Goal: Complete application form: Complete application form

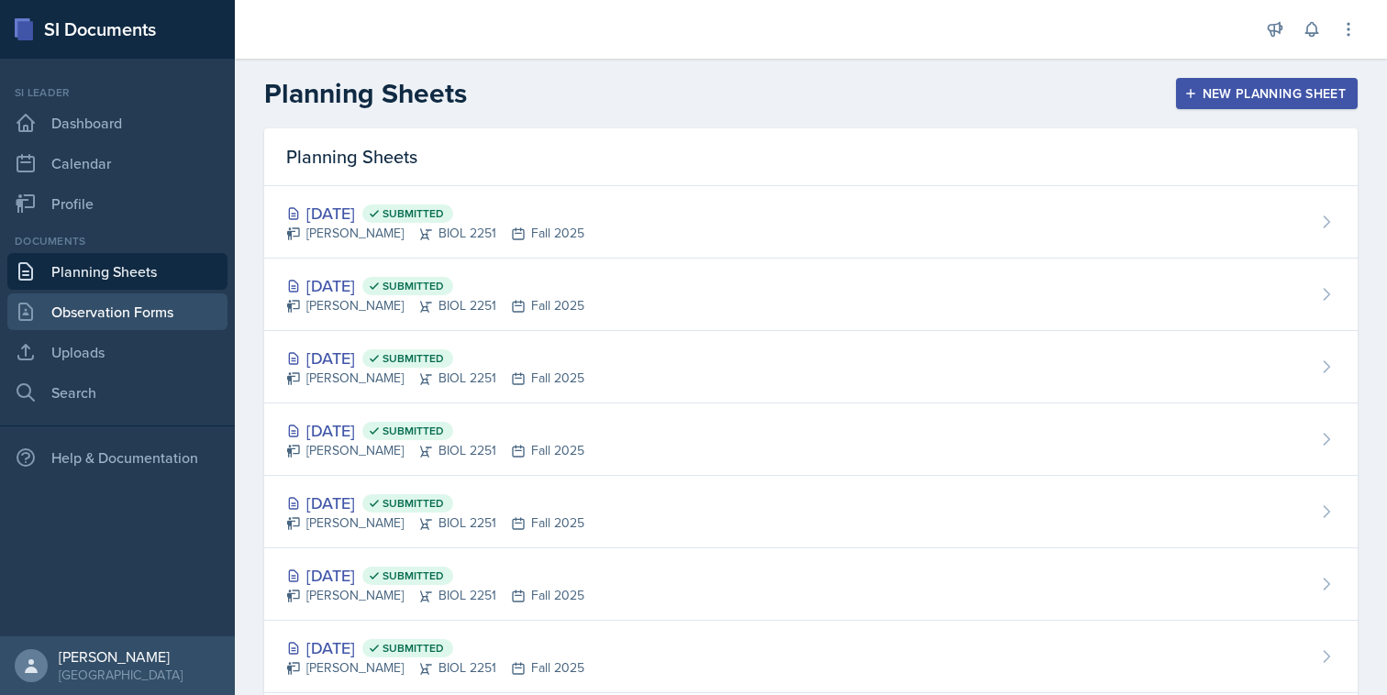
click at [153, 310] on link "Observation Forms" at bounding box center [117, 311] width 220 height 37
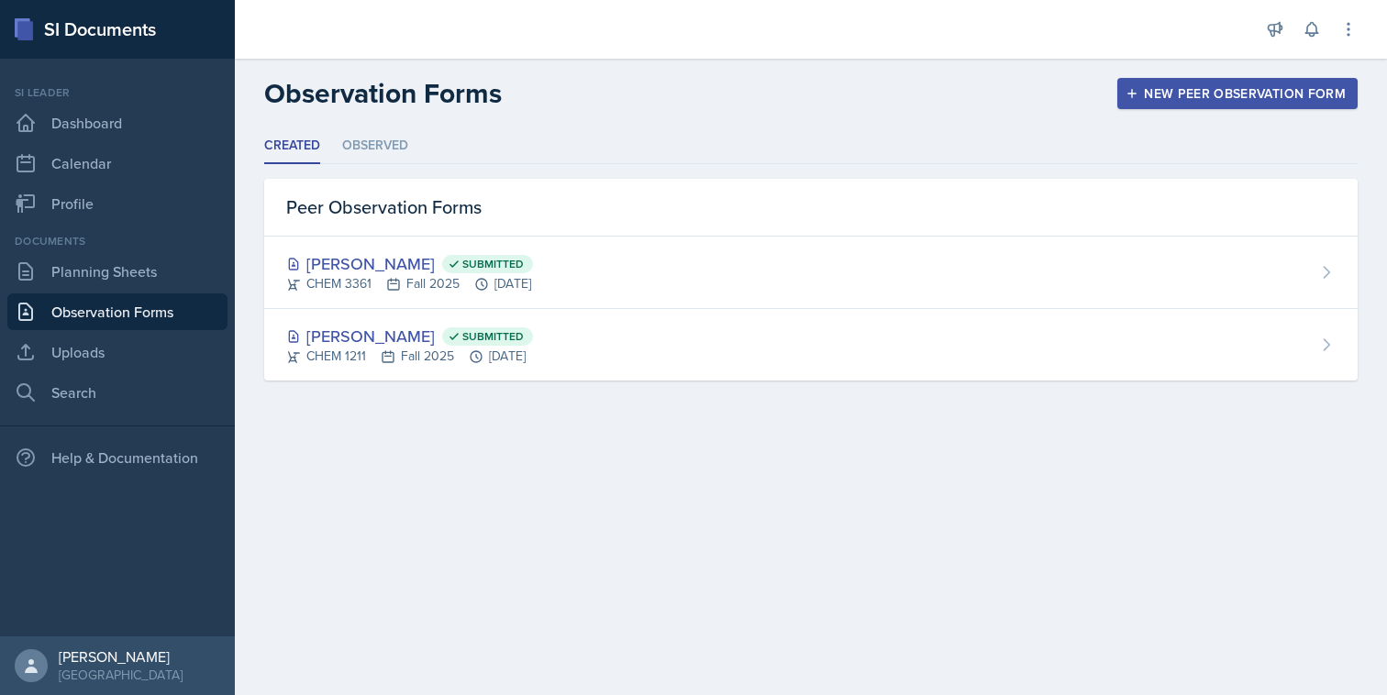
click at [1184, 94] on div "New Peer Observation Form" at bounding box center [1237, 93] width 216 height 15
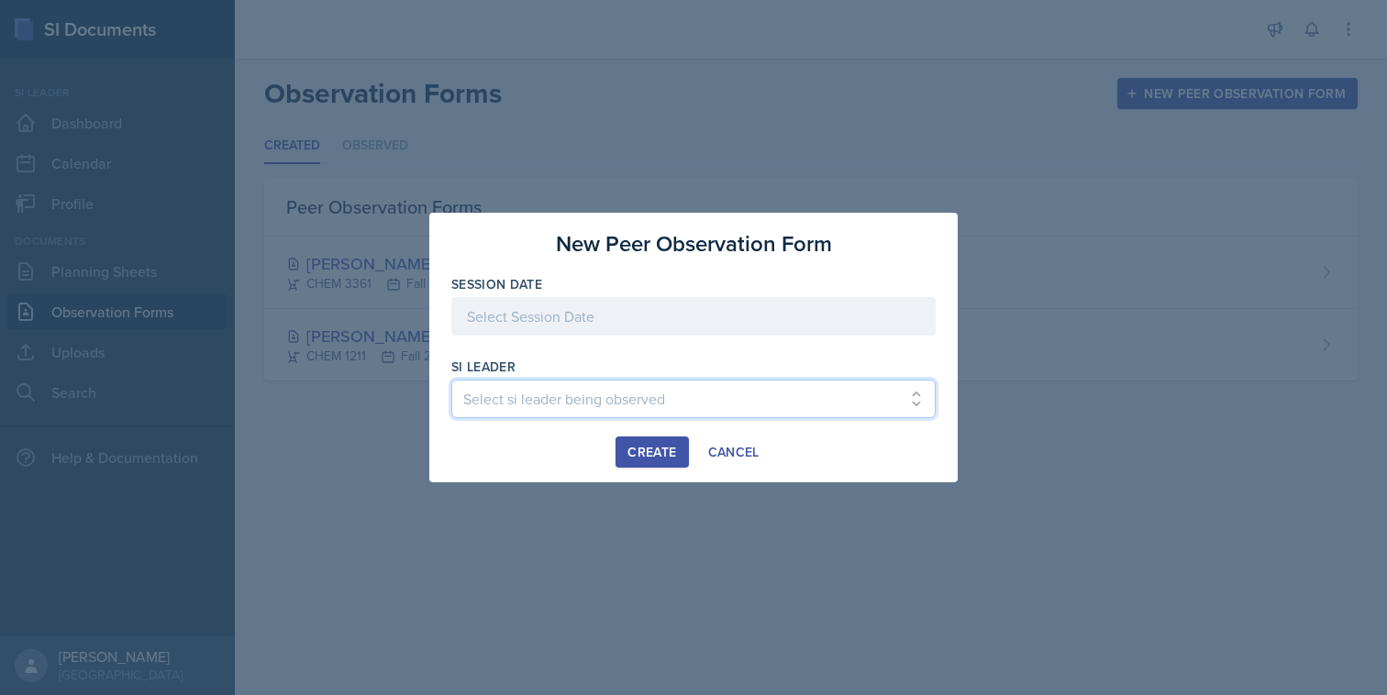
click at [630, 409] on select "Select si leader being observed [PERSON_NAME] / PSYC 2500 / The Phantoms of The…" at bounding box center [693, 399] width 484 height 39
click at [633, 310] on div at bounding box center [693, 316] width 484 height 39
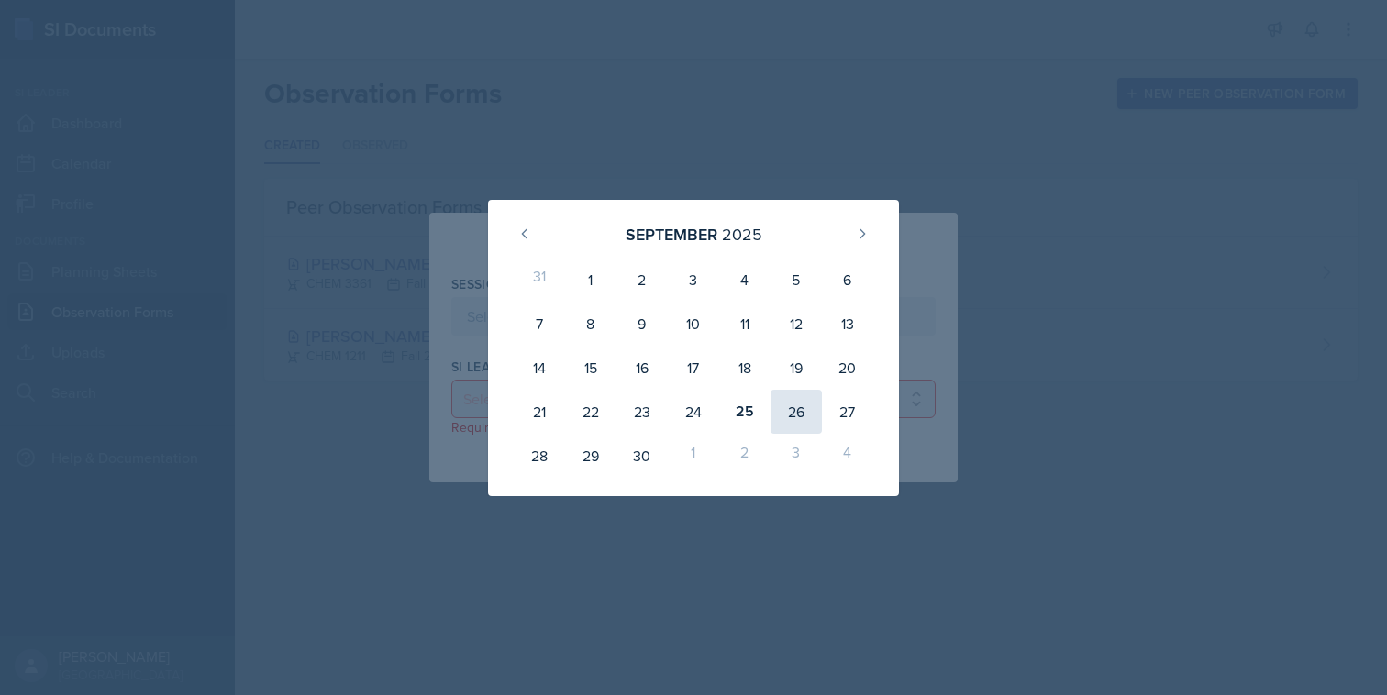
click at [787, 407] on div "26" at bounding box center [795, 412] width 51 height 44
type input "[DATE]"
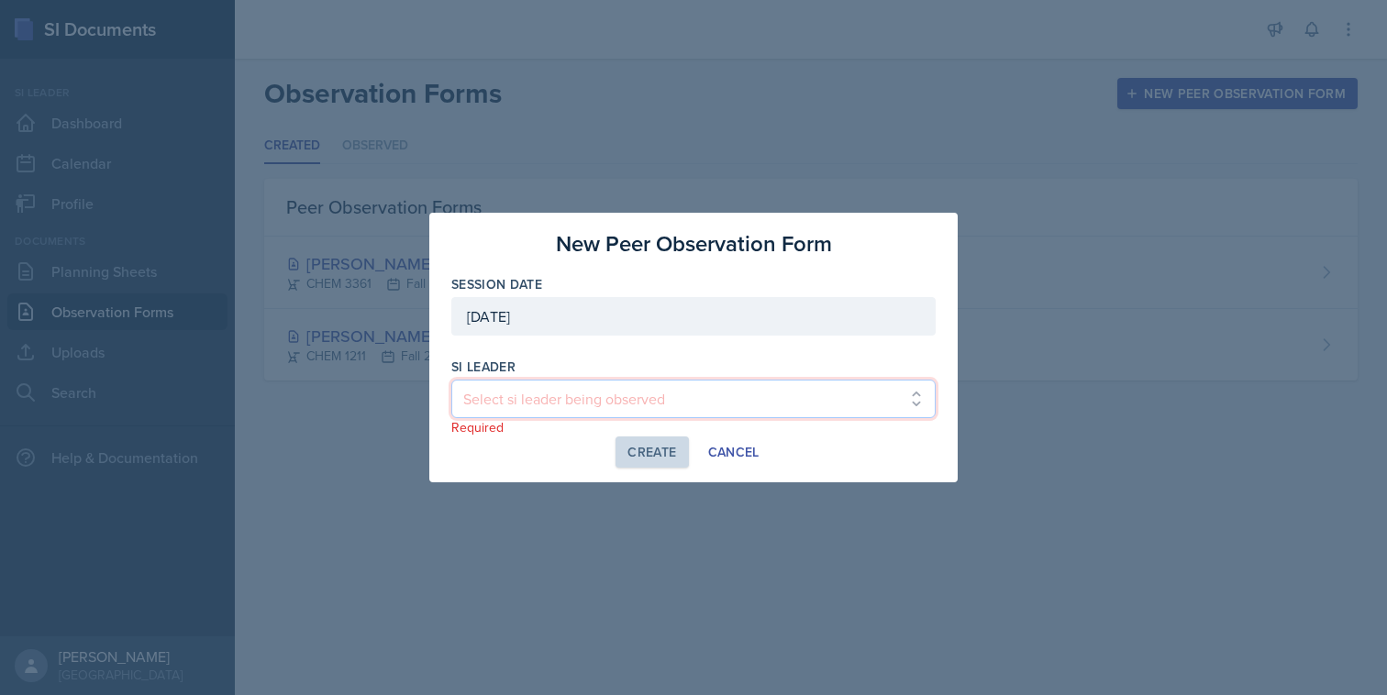
click at [760, 401] on select "Select si leader being observed [PERSON_NAME] / PSYC 2500 / The Phantoms of The…" at bounding box center [693, 399] width 484 height 39
select select "75a20c42-f955-4c0a-9132-0a29a47220a7"
click at [451, 380] on select "Select si leader being observed [PERSON_NAME] / PSYC 2500 / The Phantoms of The…" at bounding box center [693, 399] width 484 height 39
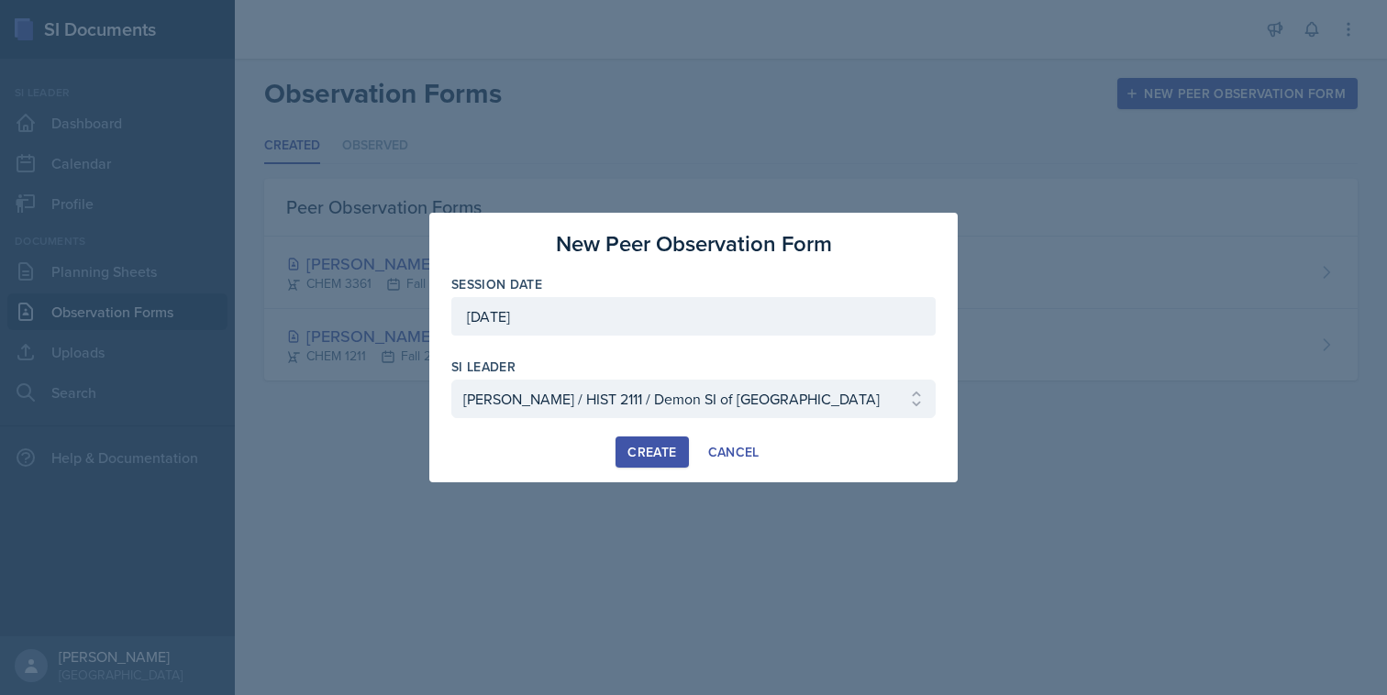
click at [675, 459] on div "Create" at bounding box center [651, 452] width 49 height 15
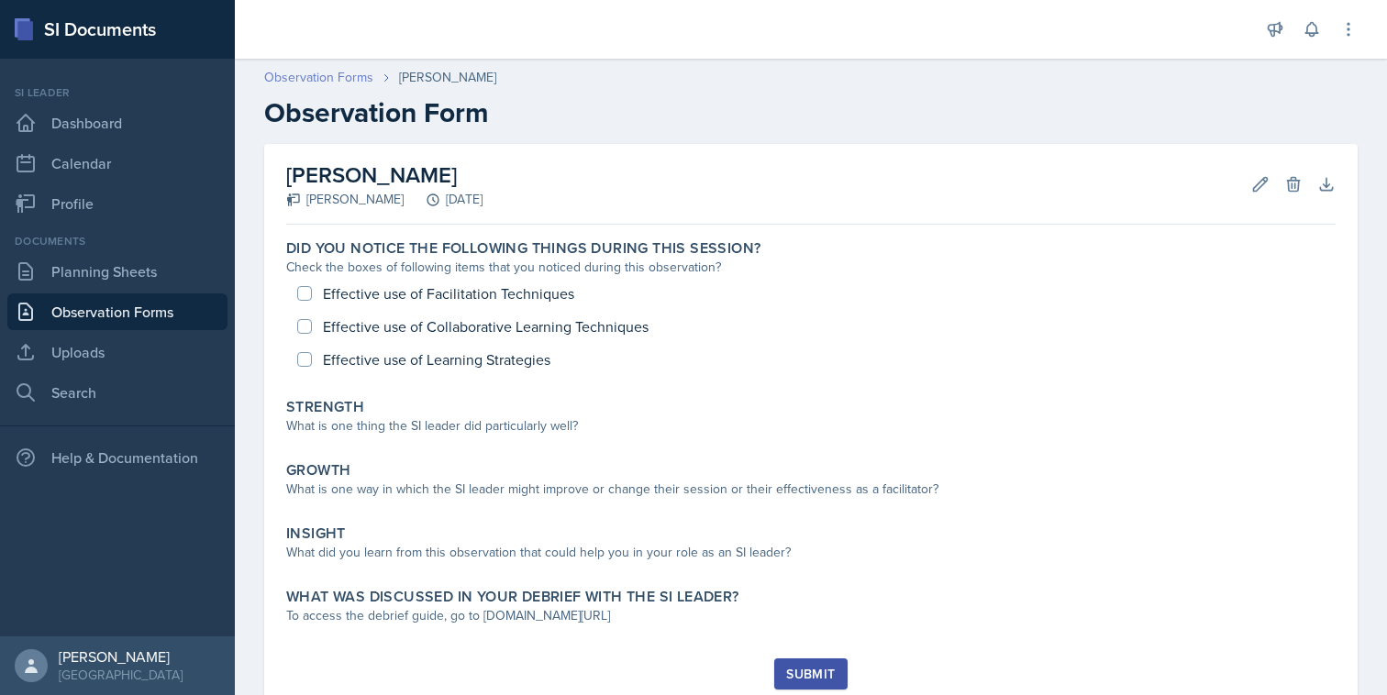
click at [355, 76] on link "Observation Forms" at bounding box center [318, 77] width 109 height 19
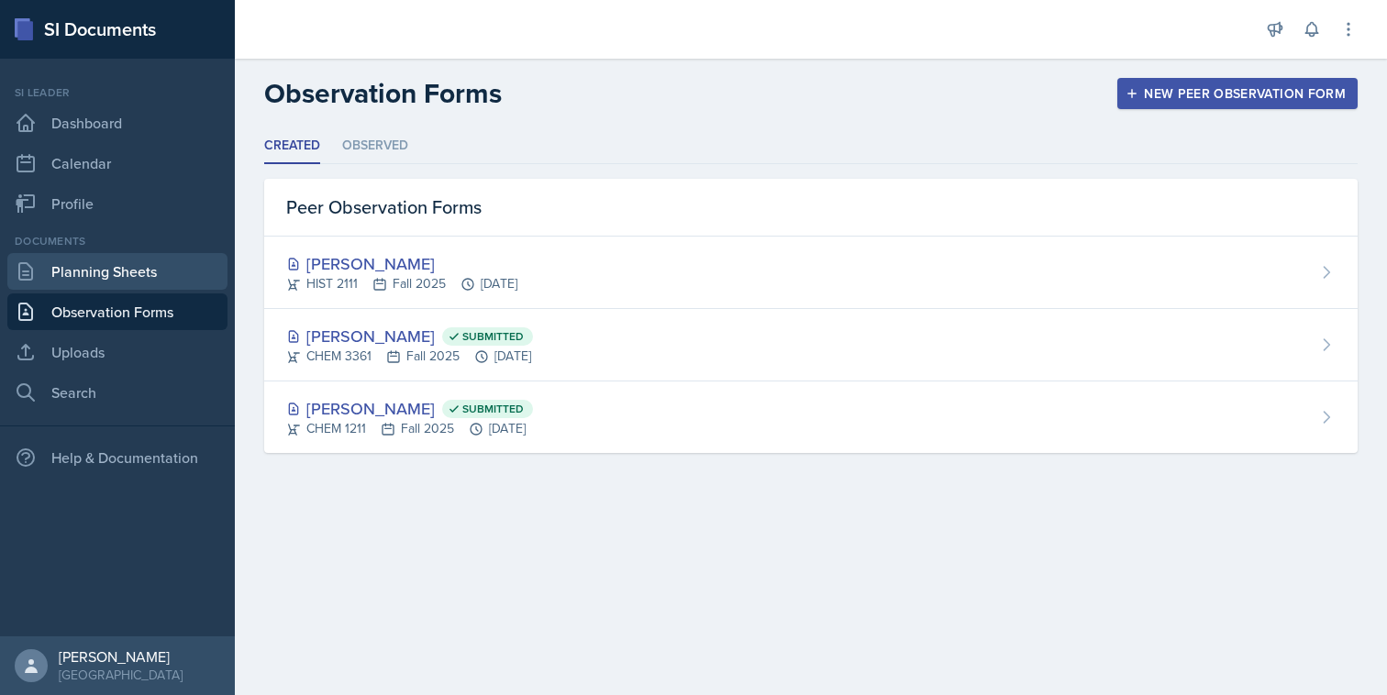
click at [167, 274] on link "Planning Sheets" at bounding box center [117, 271] width 220 height 37
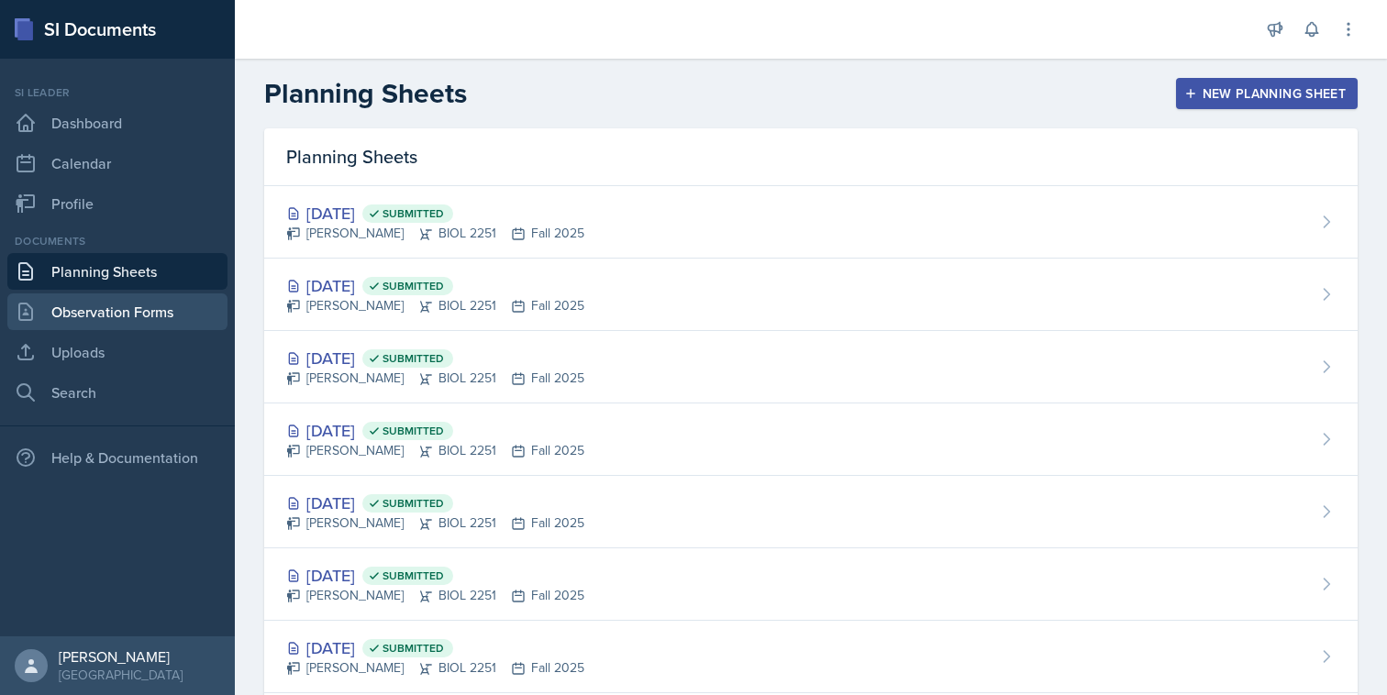
click at [167, 307] on link "Observation Forms" at bounding box center [117, 311] width 220 height 37
